Goal: Check status: Check status

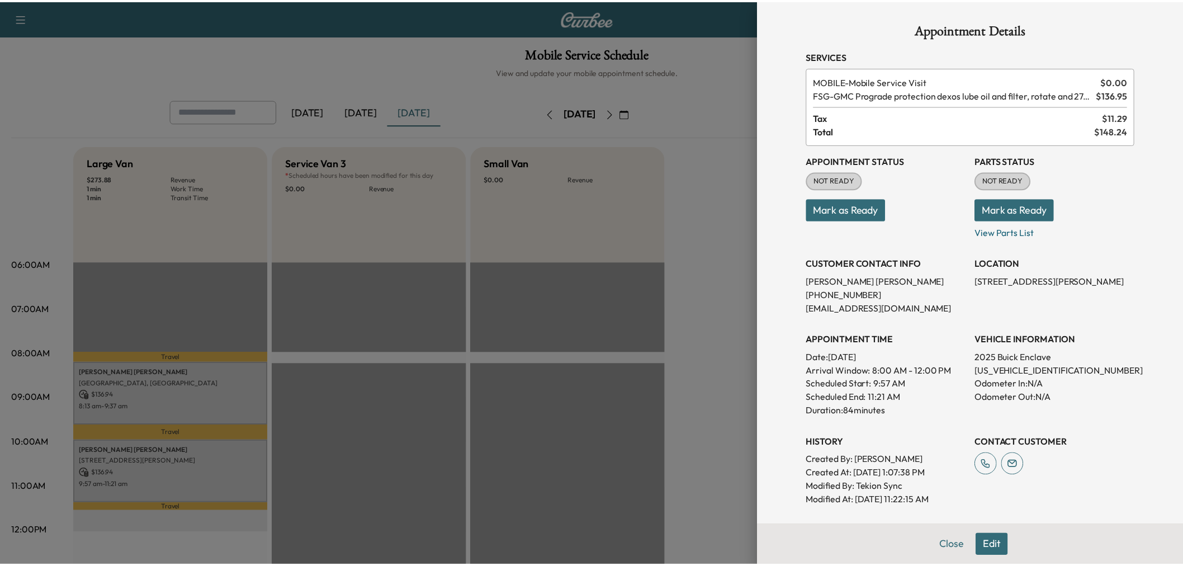
scroll to position [186, 0]
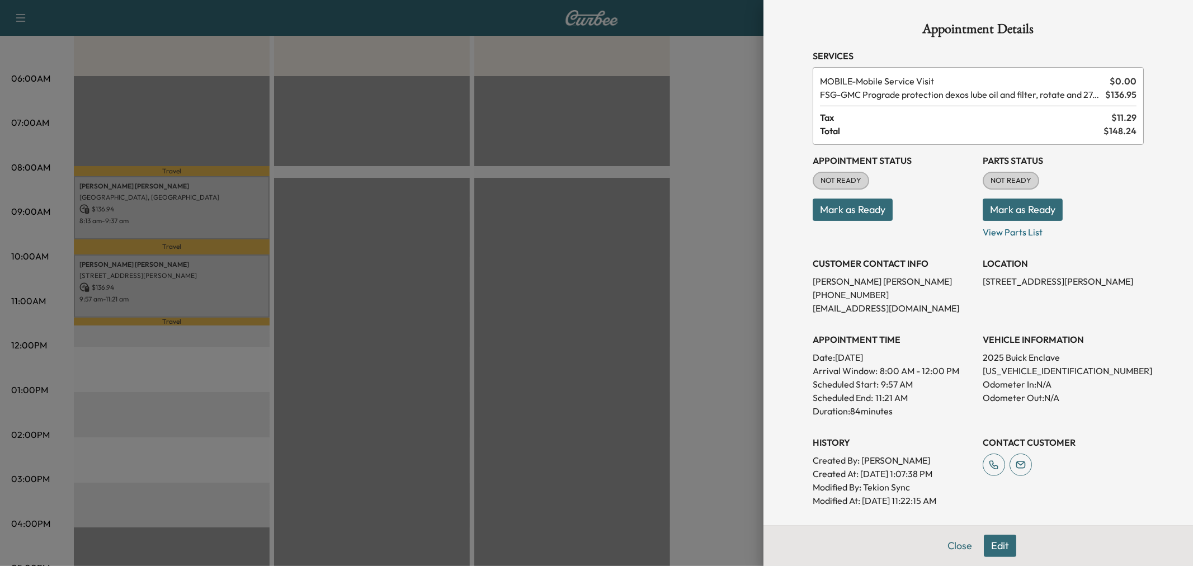
click at [708, 246] on div at bounding box center [596, 283] width 1193 height 566
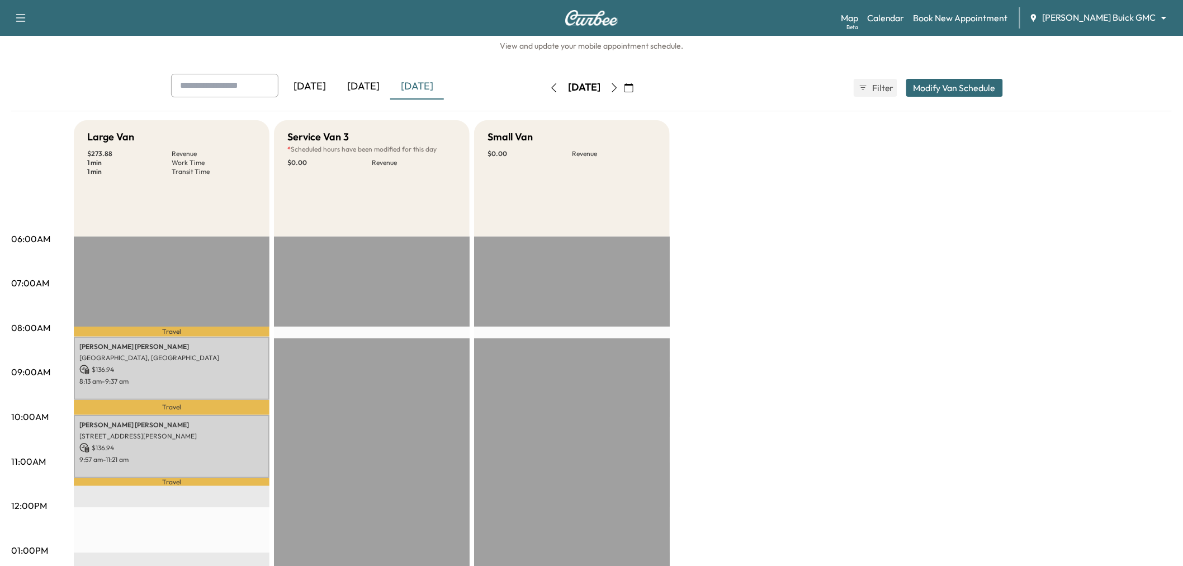
scroll to position [25, 0]
click at [368, 94] on div "[DATE]" at bounding box center [364, 87] width 54 height 26
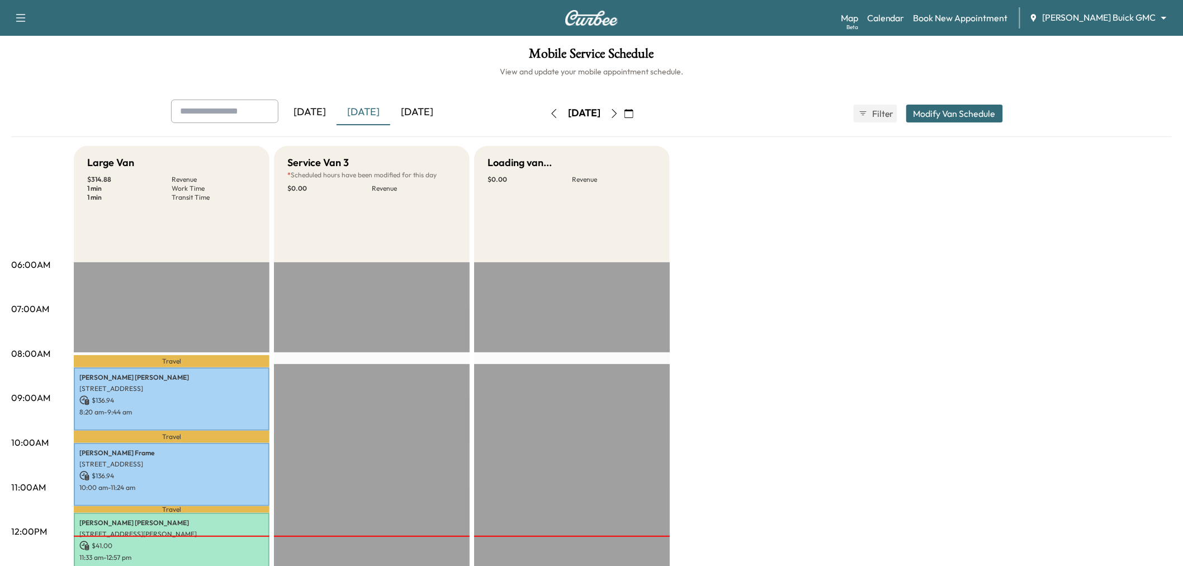
click at [417, 114] on div "[DATE]" at bounding box center [417, 113] width 54 height 26
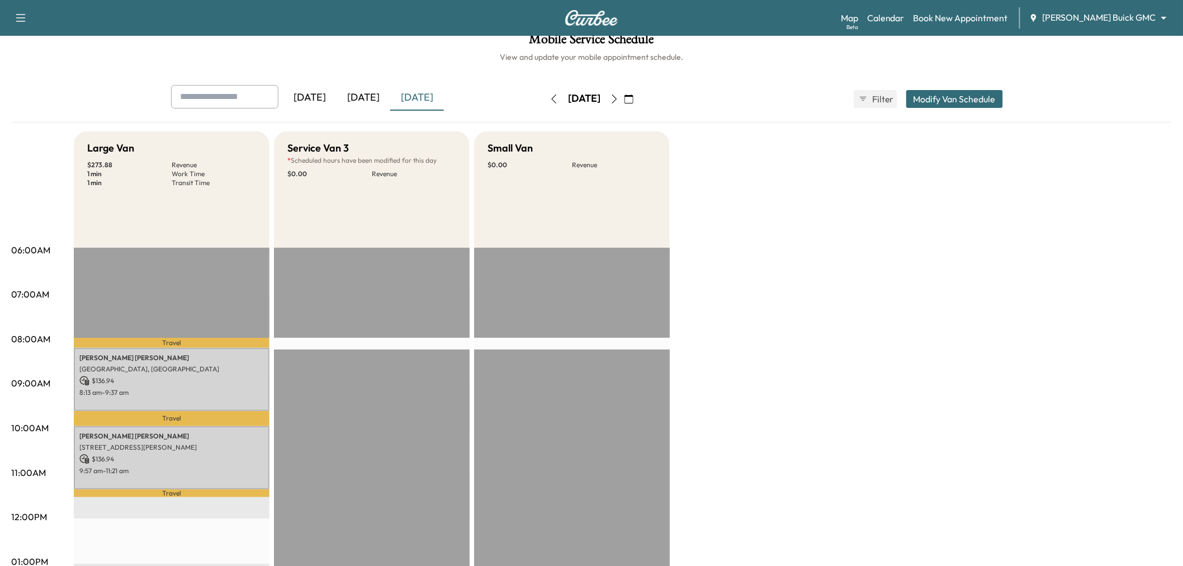
scroll to position [13, 0]
click at [375, 102] on div "[DATE]" at bounding box center [364, 99] width 54 height 26
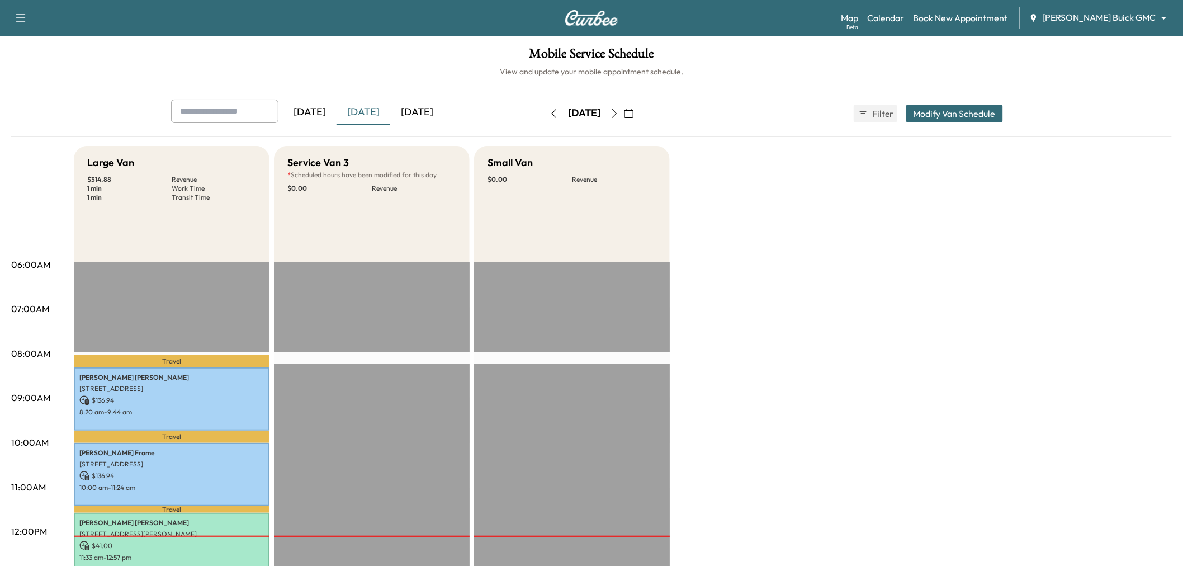
click at [419, 107] on div "[DATE]" at bounding box center [417, 113] width 54 height 26
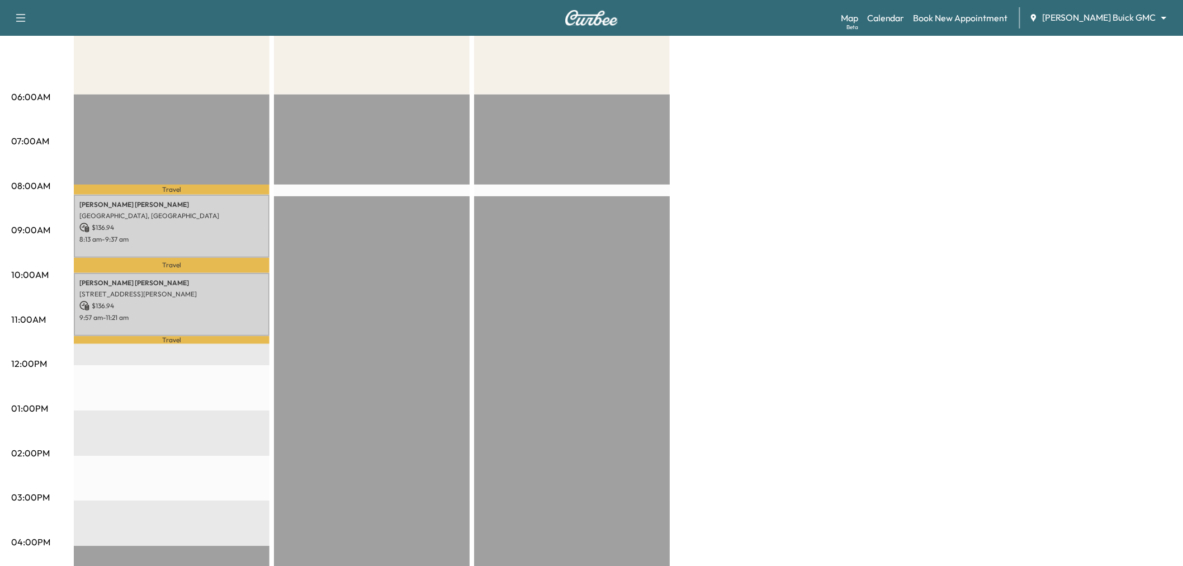
scroll to position [168, 0]
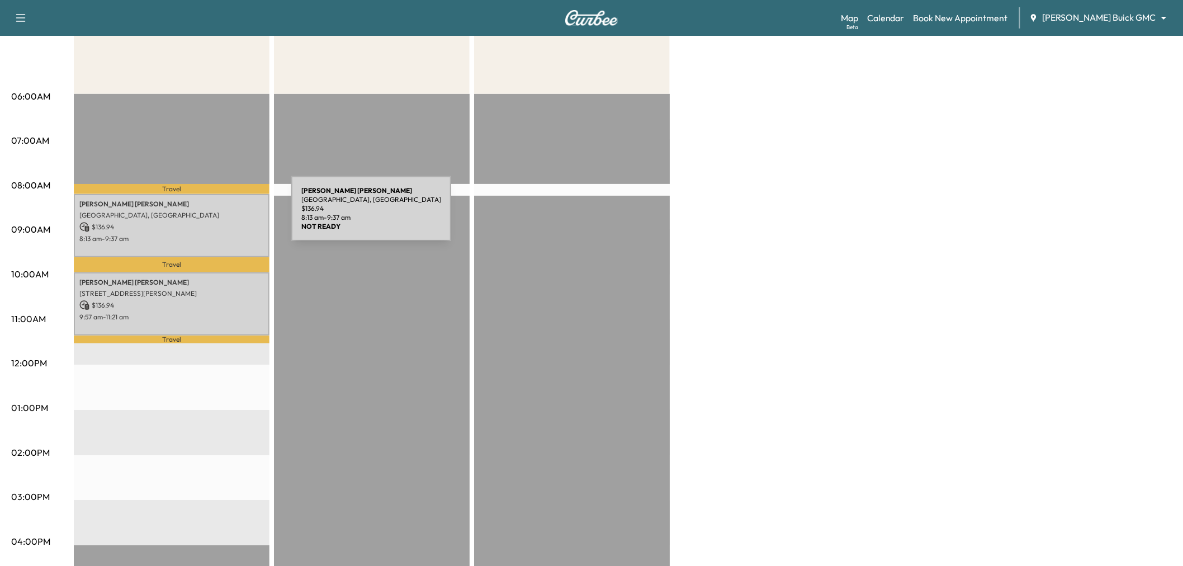
click at [207, 216] on p "[GEOGRAPHIC_DATA], [GEOGRAPHIC_DATA]" at bounding box center [171, 215] width 185 height 9
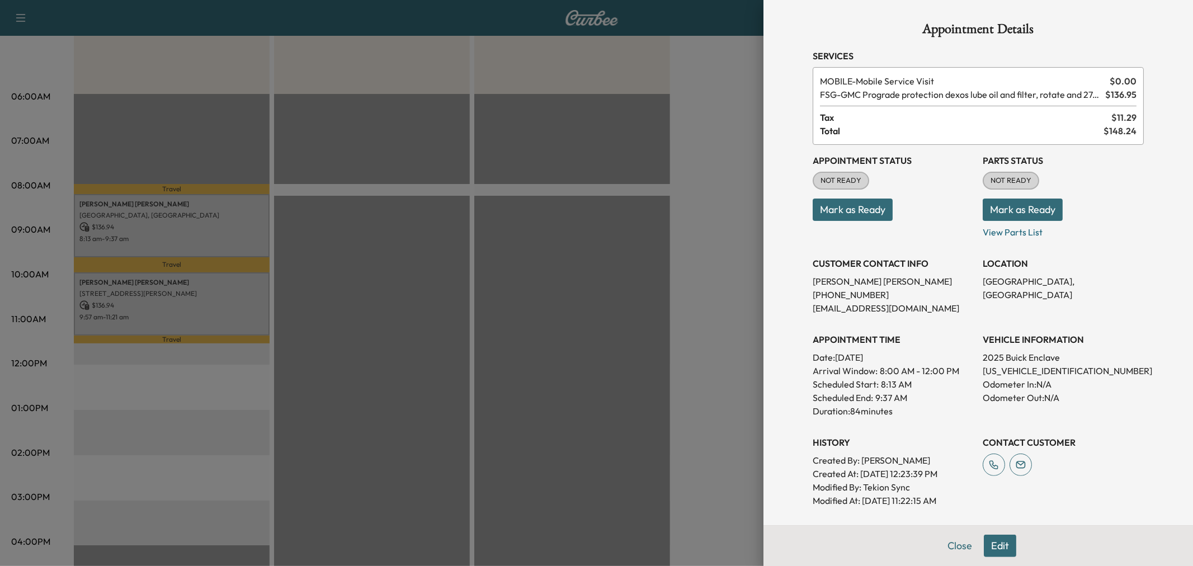
click at [210, 299] on div at bounding box center [596, 283] width 1193 height 566
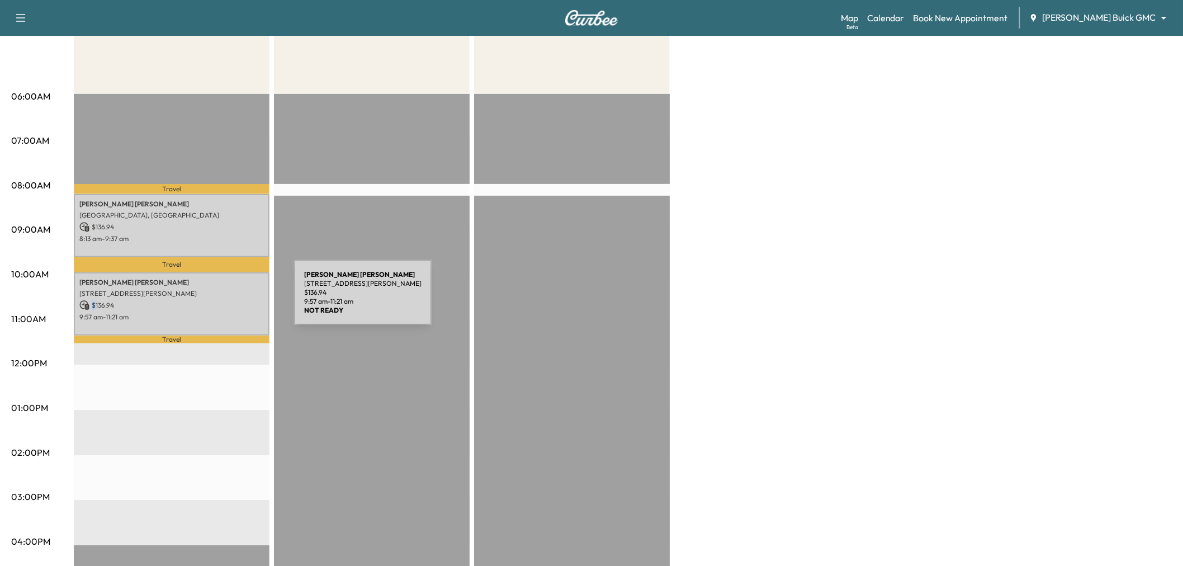
click at [210, 300] on p "$ 136.94" at bounding box center [171, 305] width 185 height 10
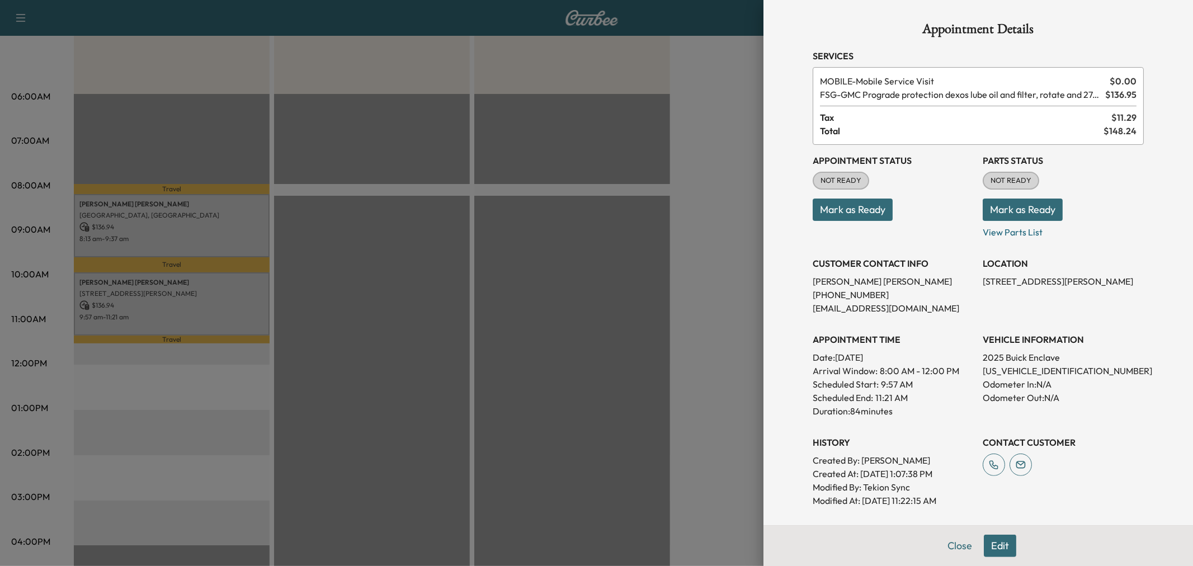
click at [210, 299] on div at bounding box center [596, 283] width 1193 height 566
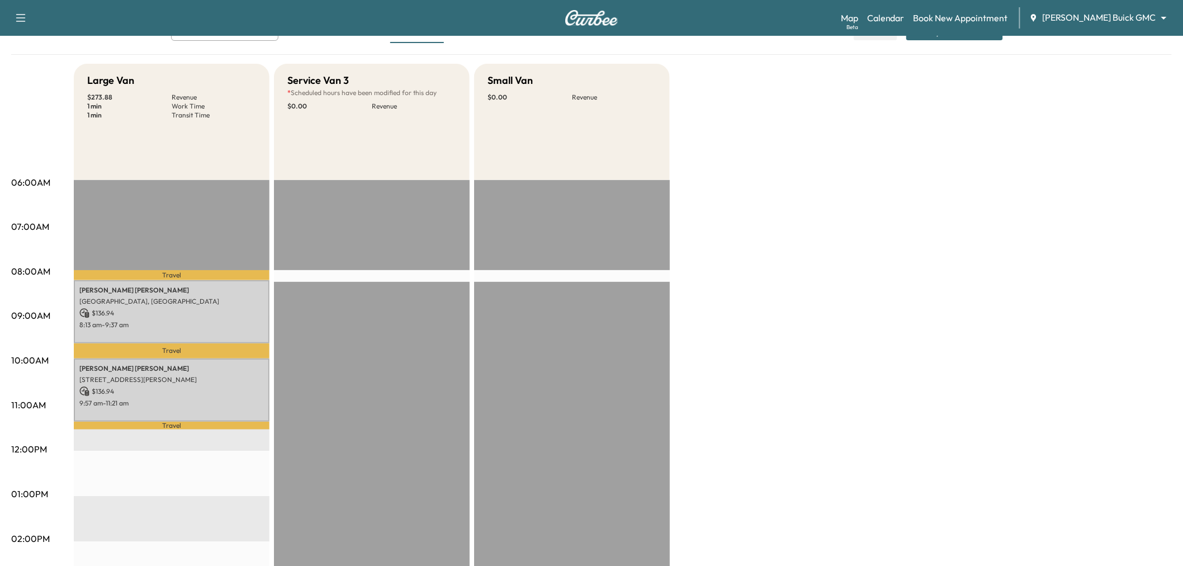
scroll to position [59, 0]
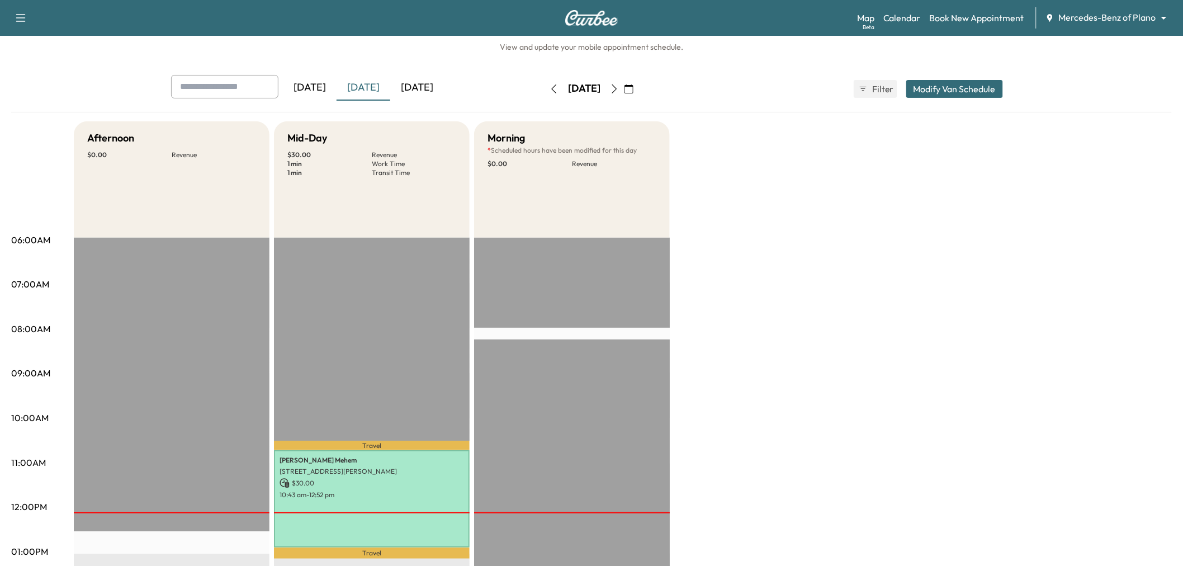
scroll to position [24, 0]
click at [429, 80] on div "[DATE]" at bounding box center [417, 89] width 54 height 26
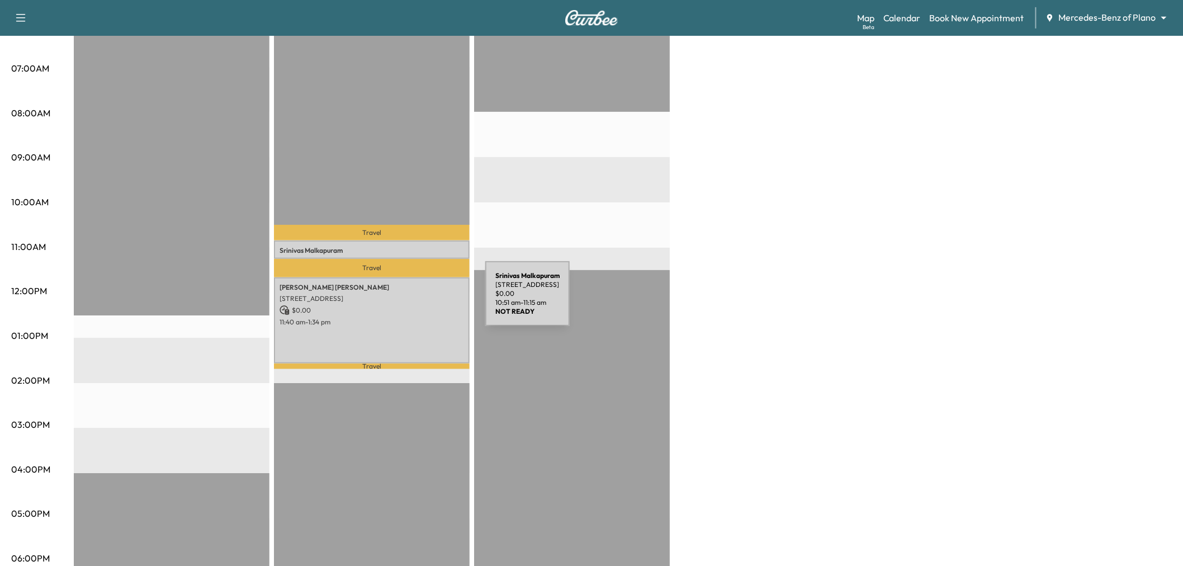
scroll to position [246, 0]
